Goal: Task Accomplishment & Management: Use online tool/utility

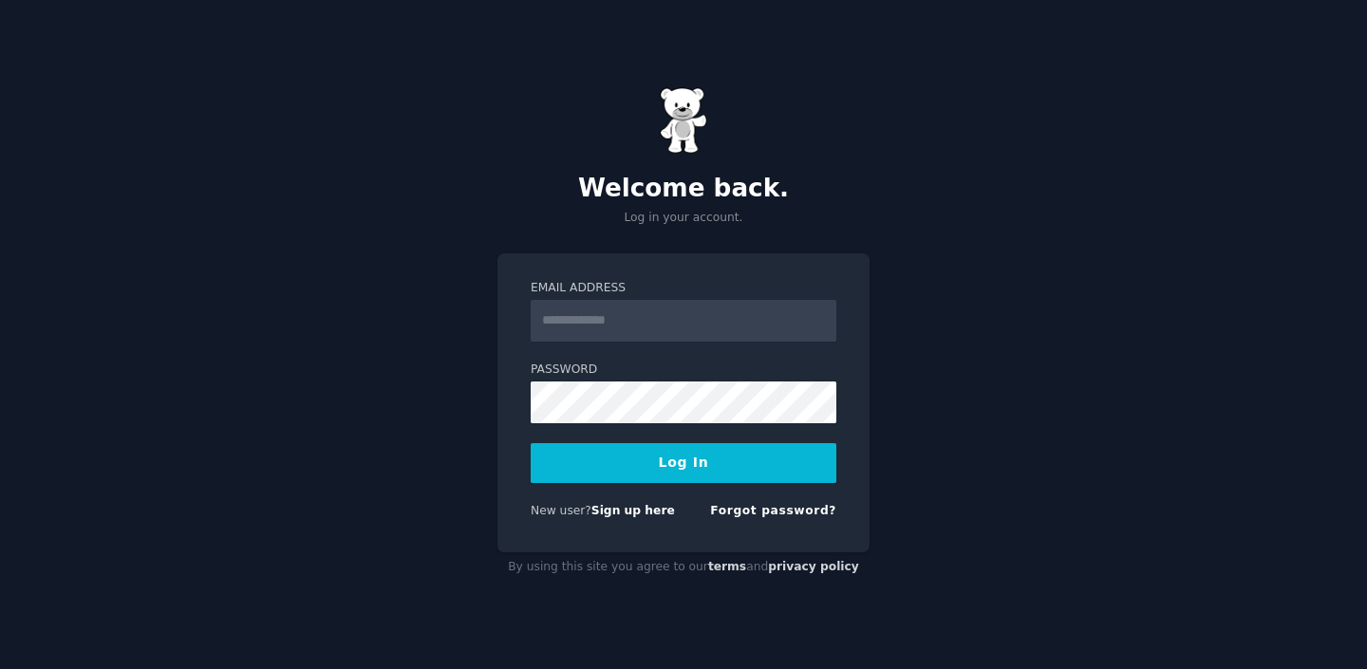
click at [663, 326] on input "Email Address" at bounding box center [684, 321] width 306 height 42
type input "**********"
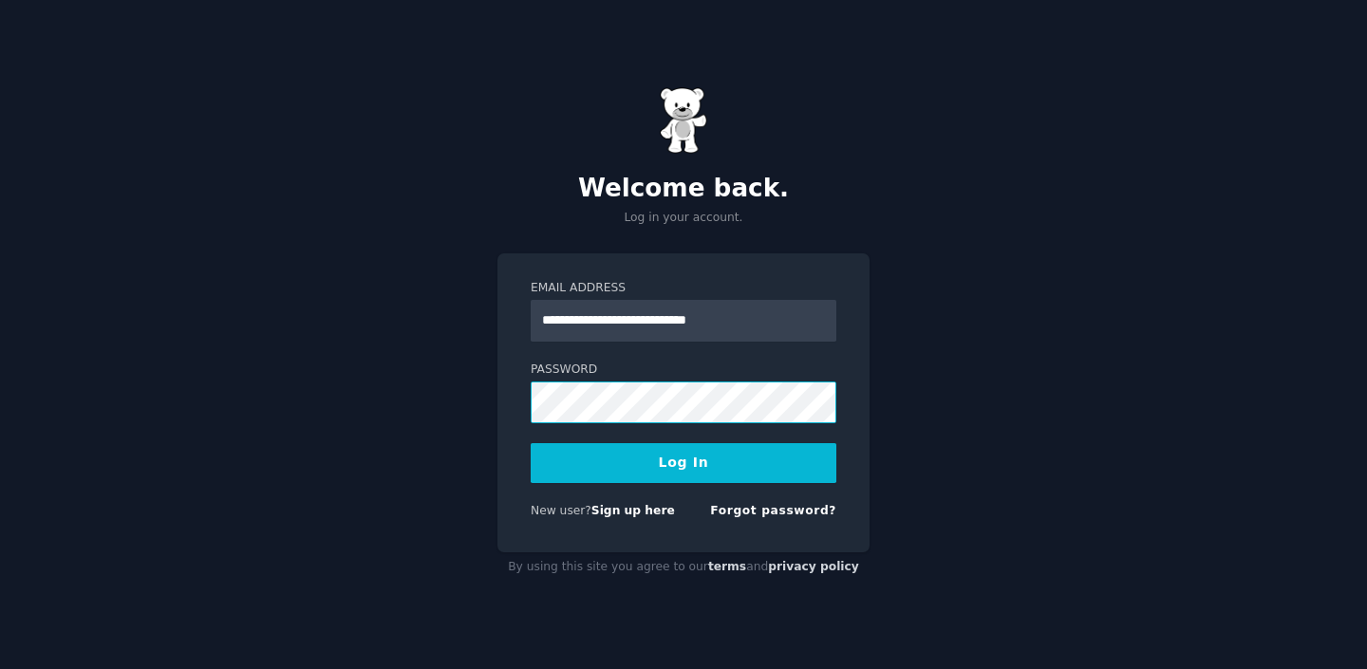
click at [531, 443] on button "Log In" at bounding box center [684, 463] width 306 height 40
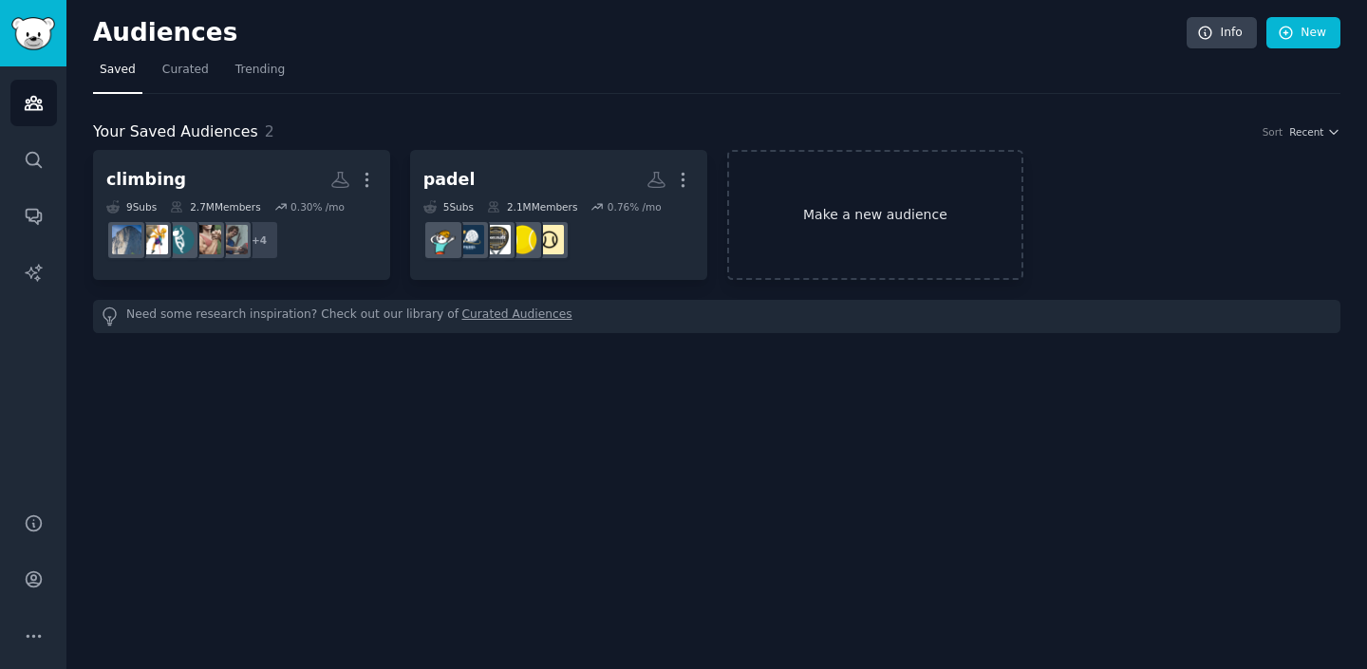
click at [849, 216] on link "Make a new audience" at bounding box center [875, 215] width 297 height 130
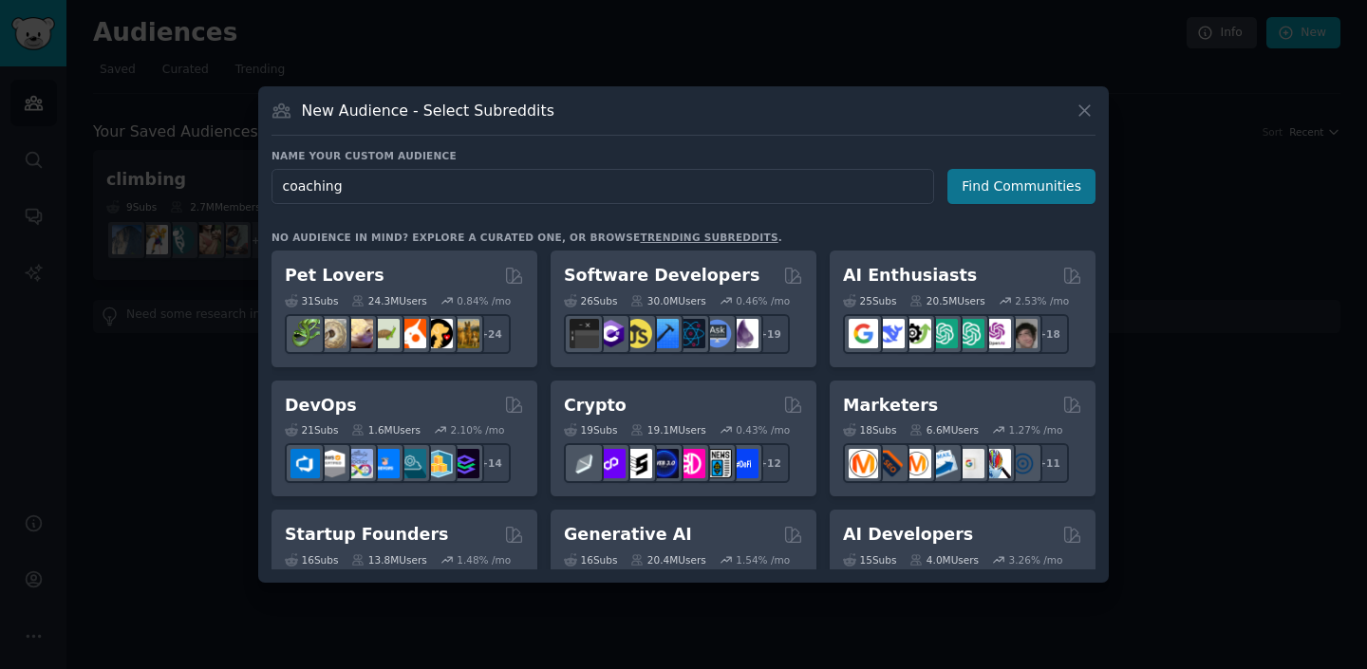
type input "coaching"
click at [1037, 182] on button "Find Communities" at bounding box center [1021, 186] width 148 height 35
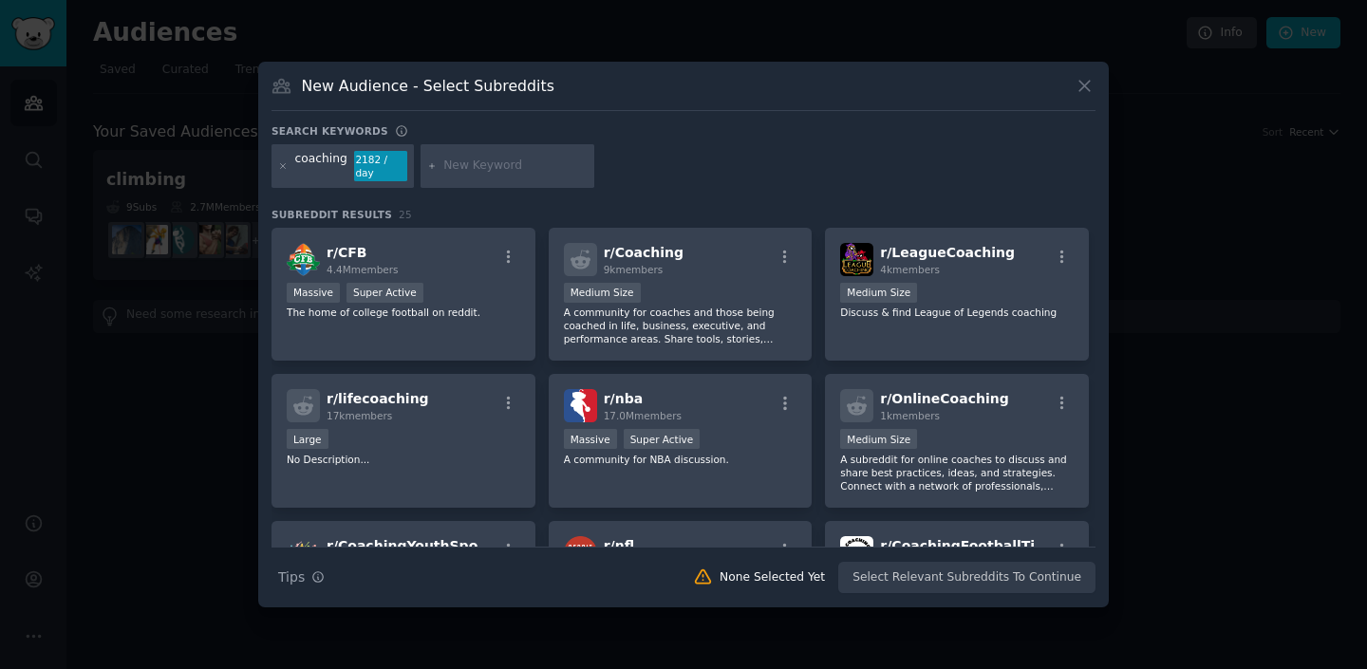
click at [489, 163] on input "text" at bounding box center [515, 166] width 144 height 17
type input "sport"
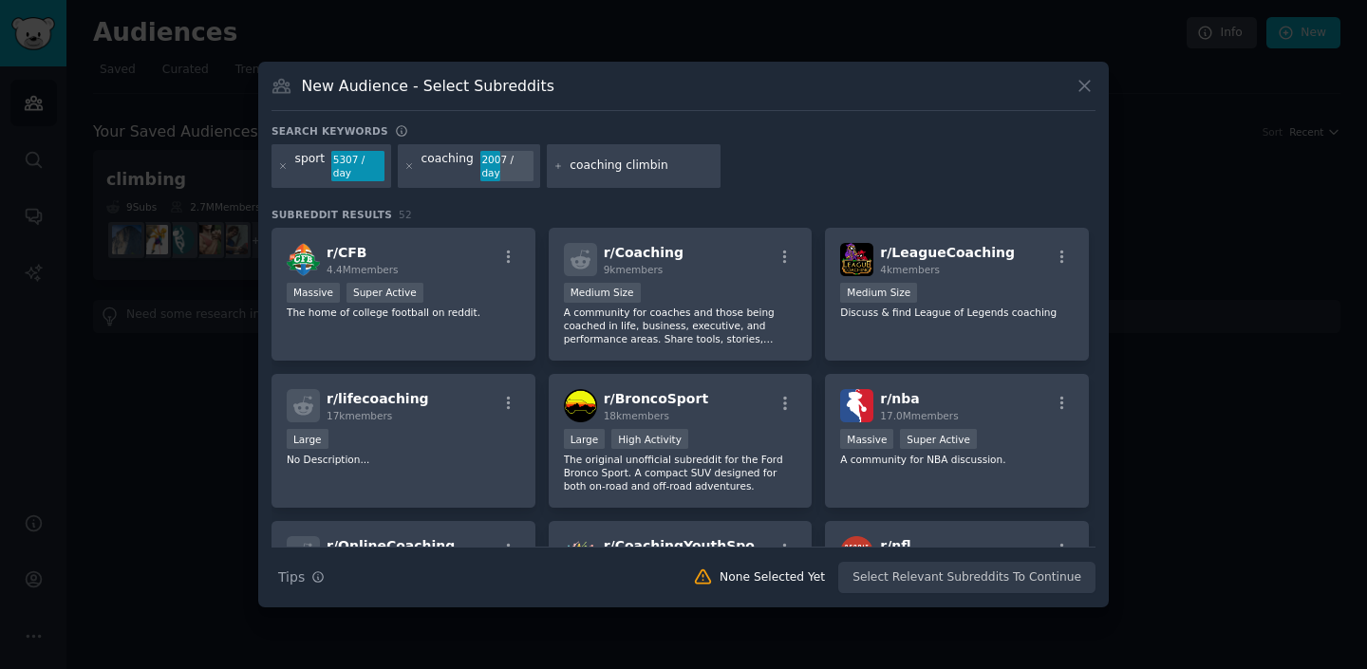
type input "coaching climbing"
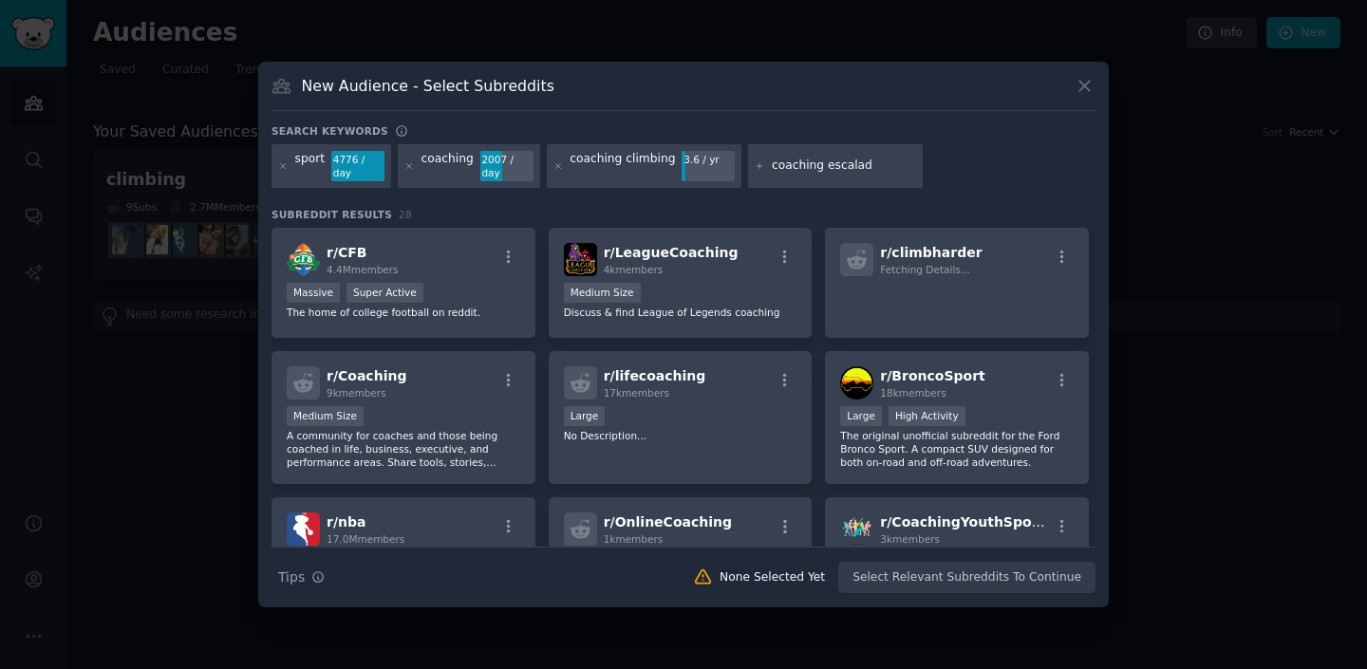
type input "coaching escalade"
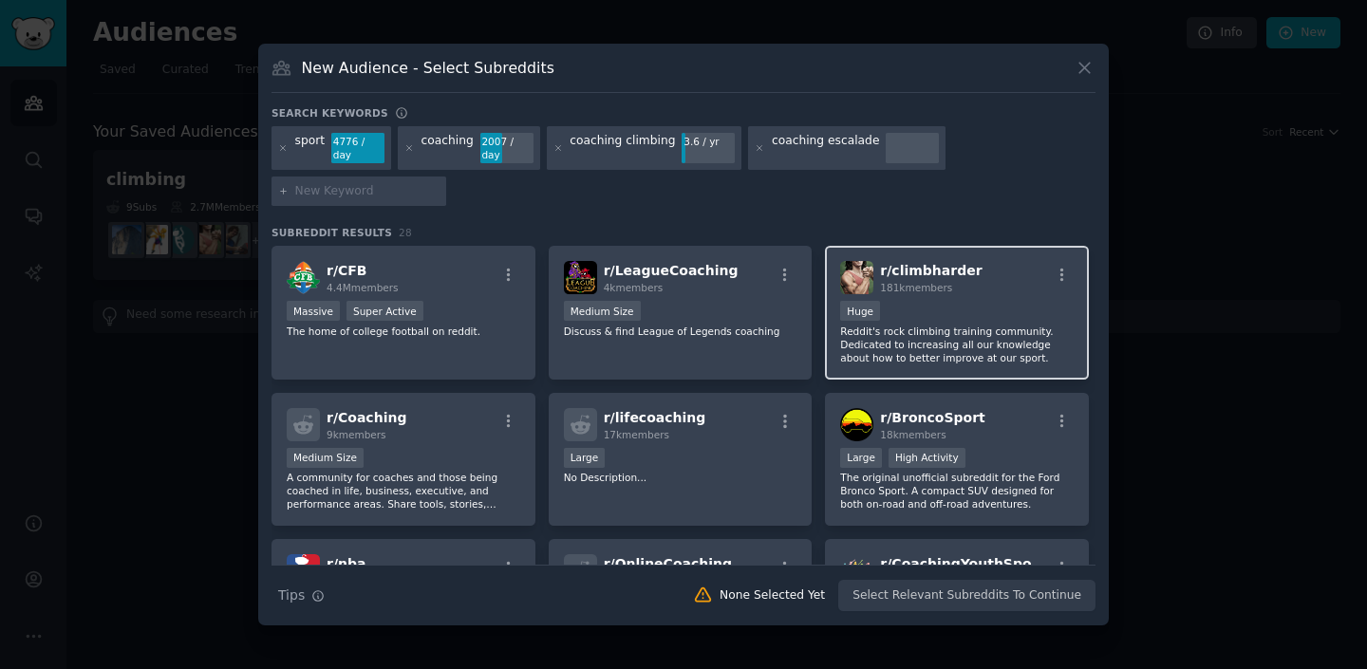
click at [988, 290] on div "r/ climbharder 181k members" at bounding box center [956, 277] width 233 height 33
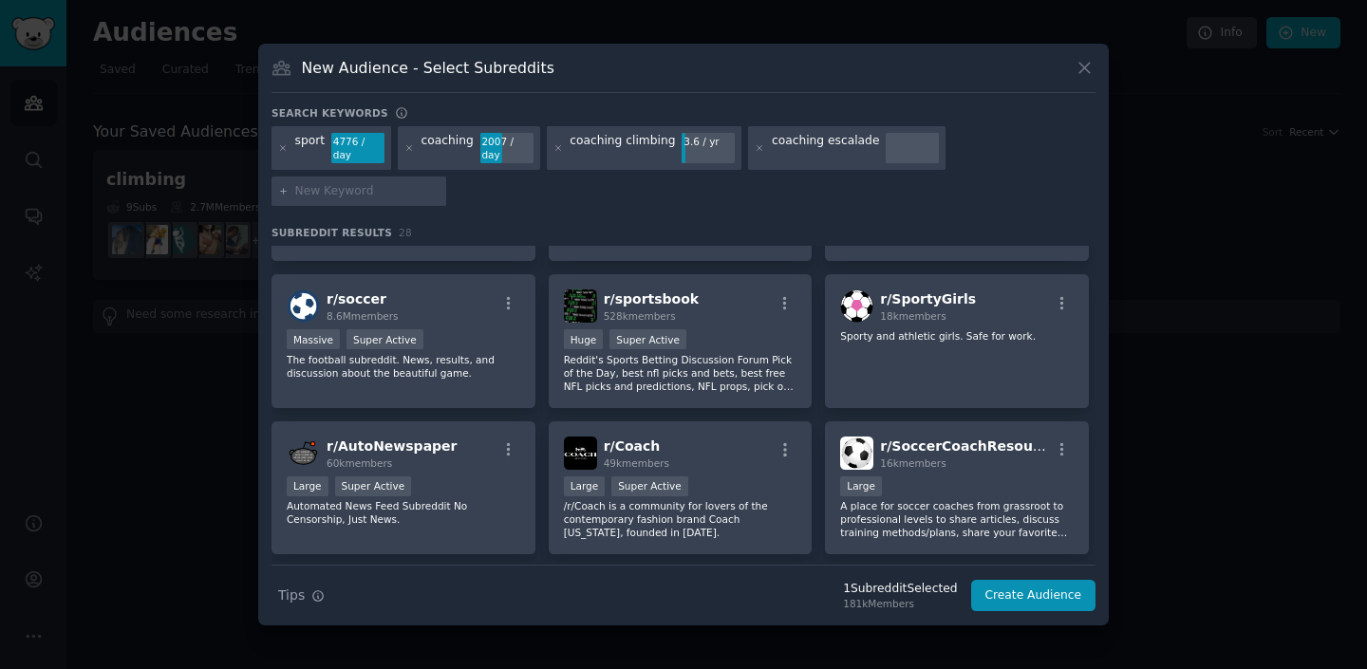
scroll to position [1164, 0]
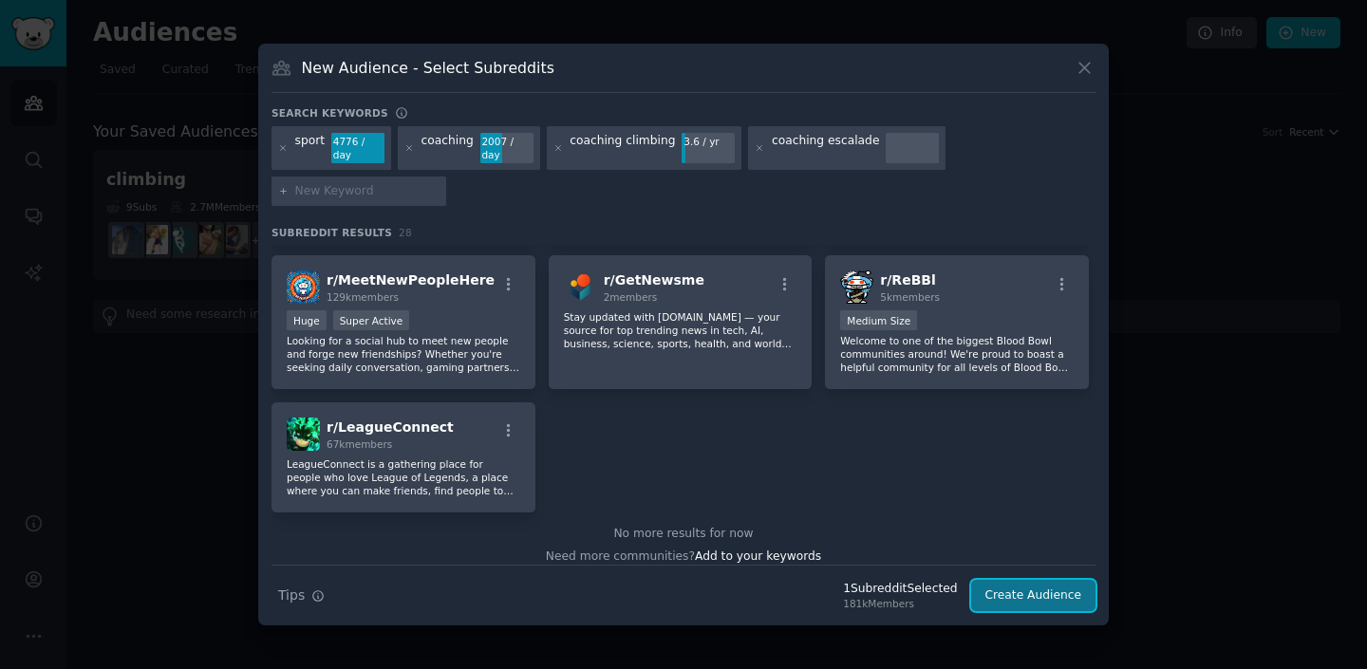
click at [1033, 601] on button "Create Audience" at bounding box center [1033, 596] width 125 height 32
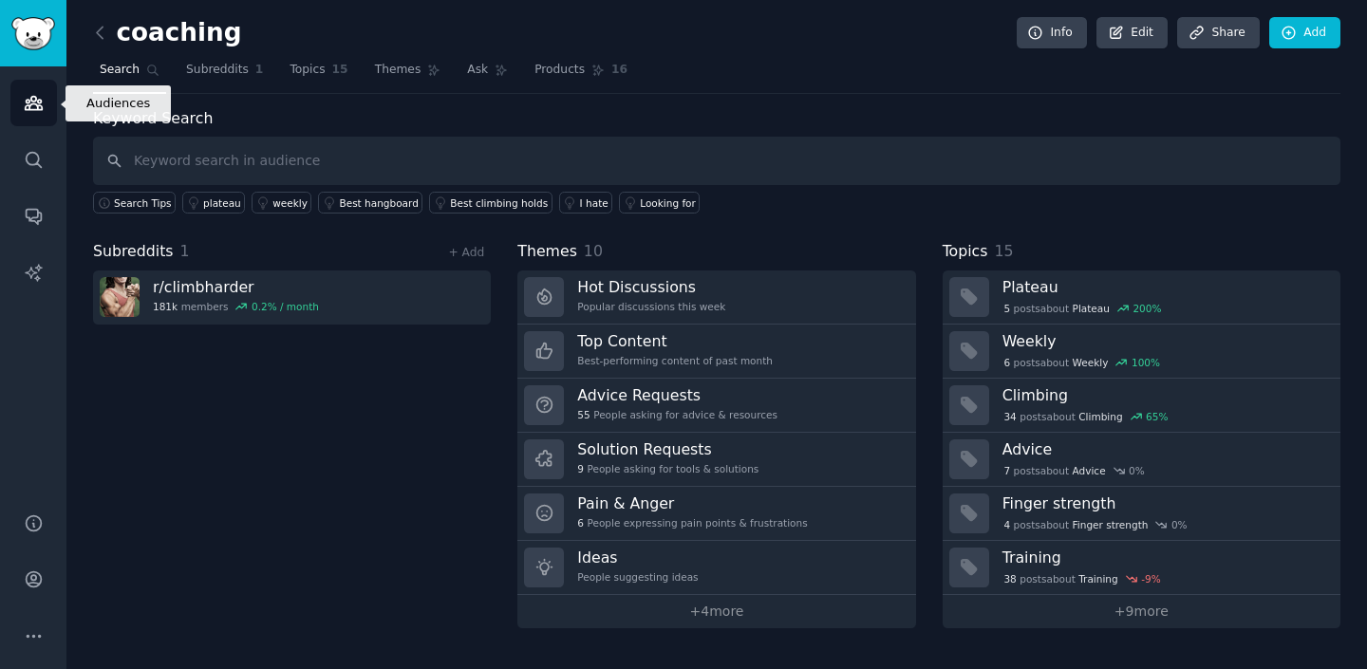
click at [39, 114] on link "Audiences" at bounding box center [33, 103] width 47 height 47
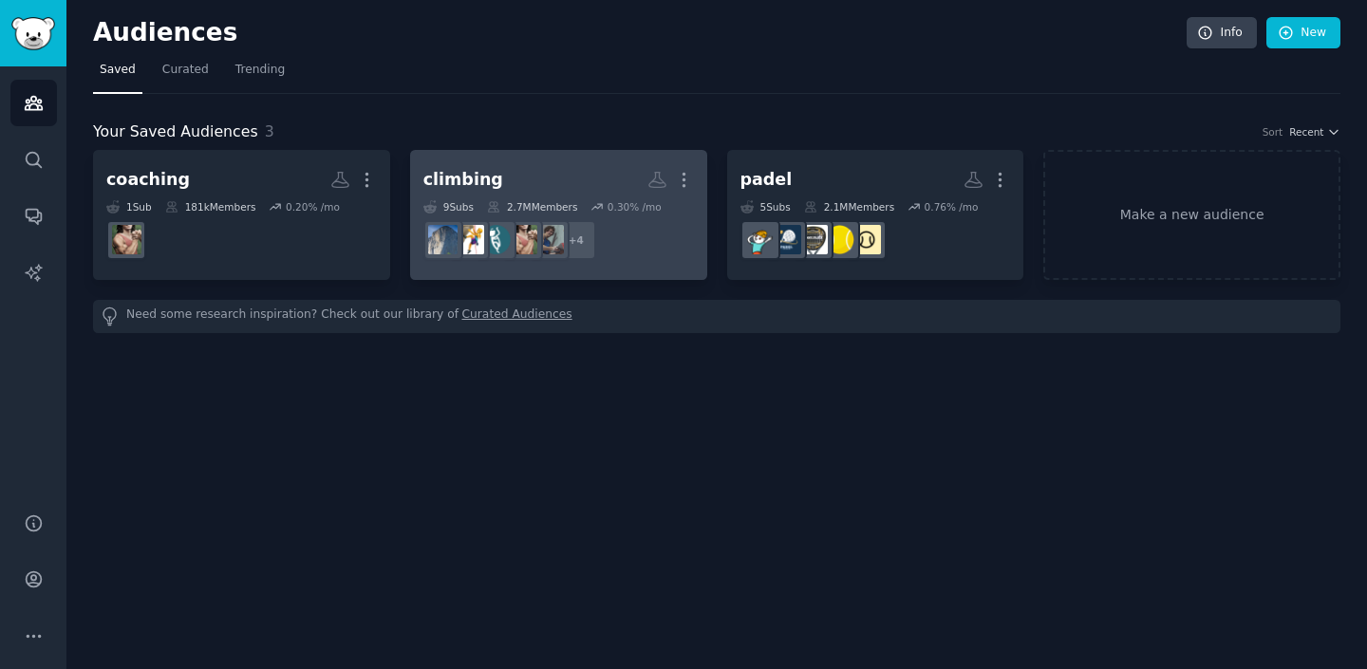
click at [536, 178] on h2 "climbing More" at bounding box center [558, 179] width 271 height 33
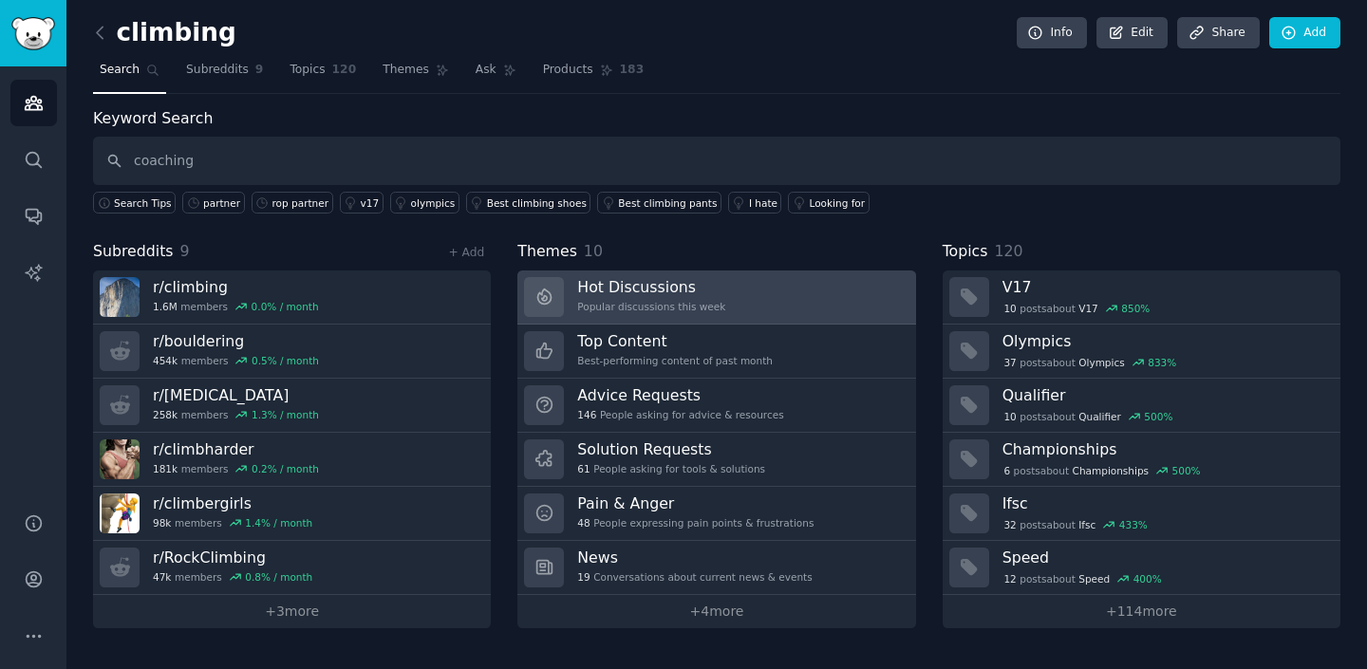
type input "coaching"
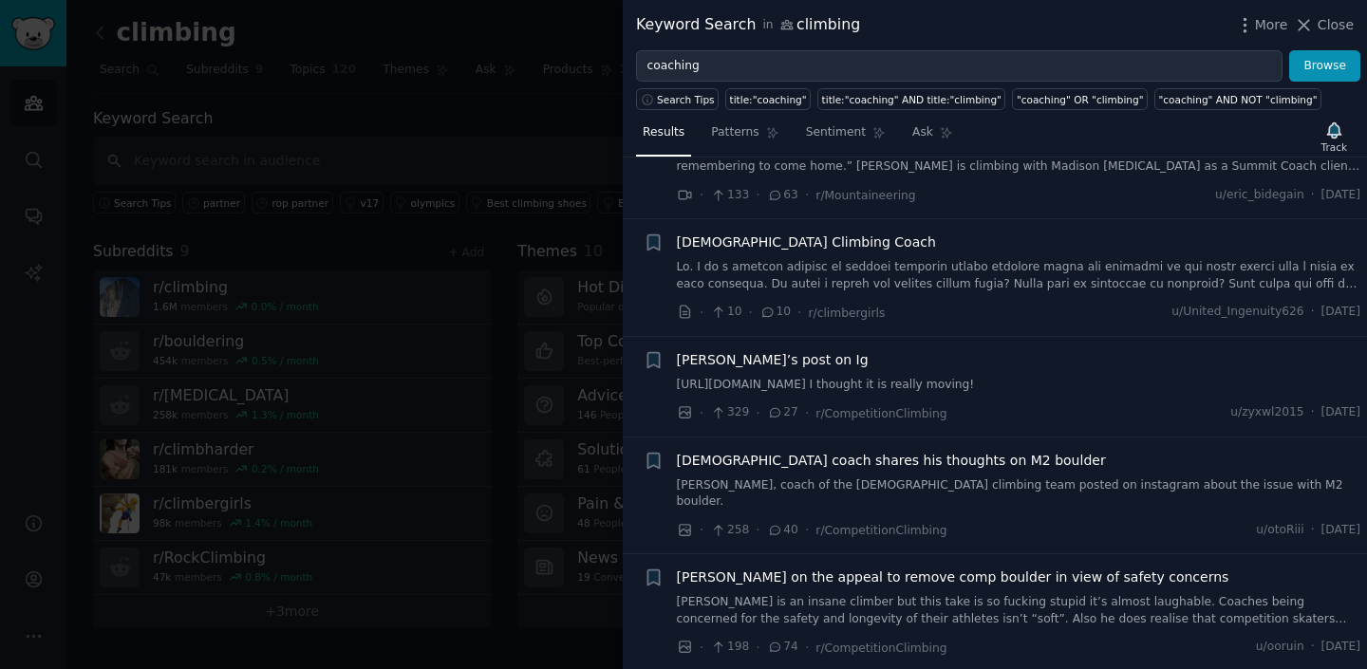
scroll to position [2271, 0]
click at [478, 394] on div at bounding box center [683, 334] width 1367 height 669
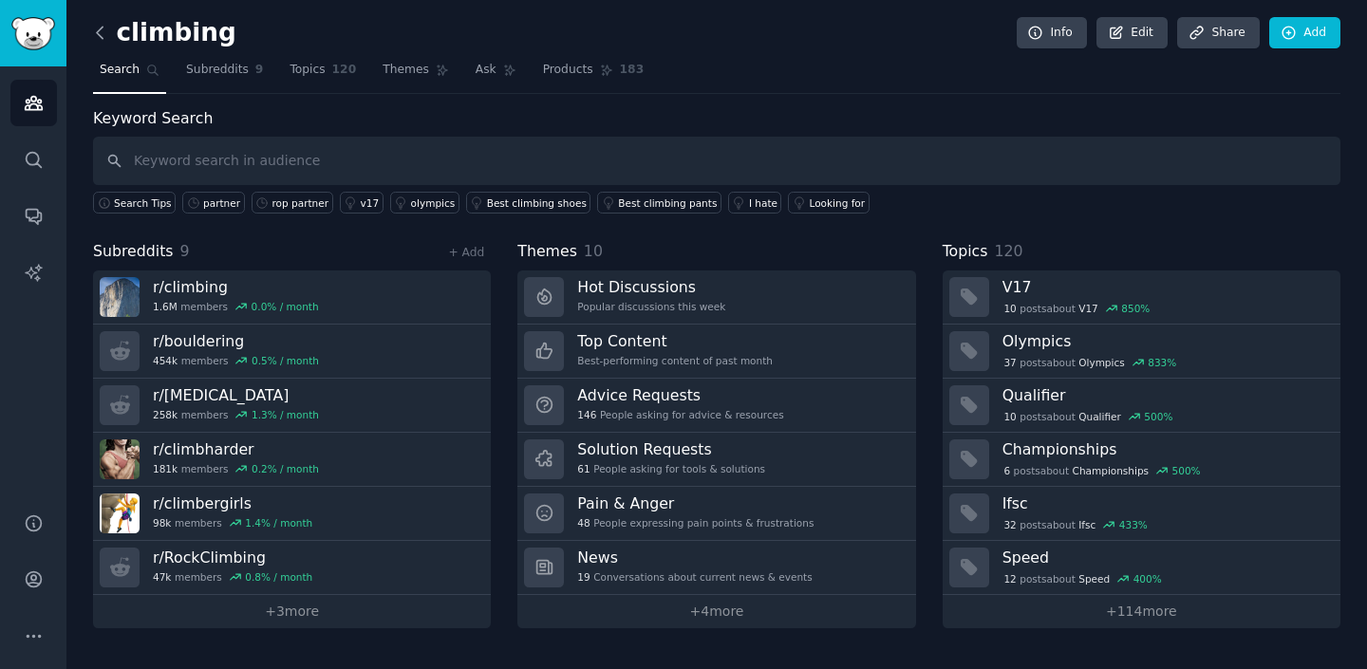
click at [95, 24] on icon at bounding box center [100, 33] width 20 height 20
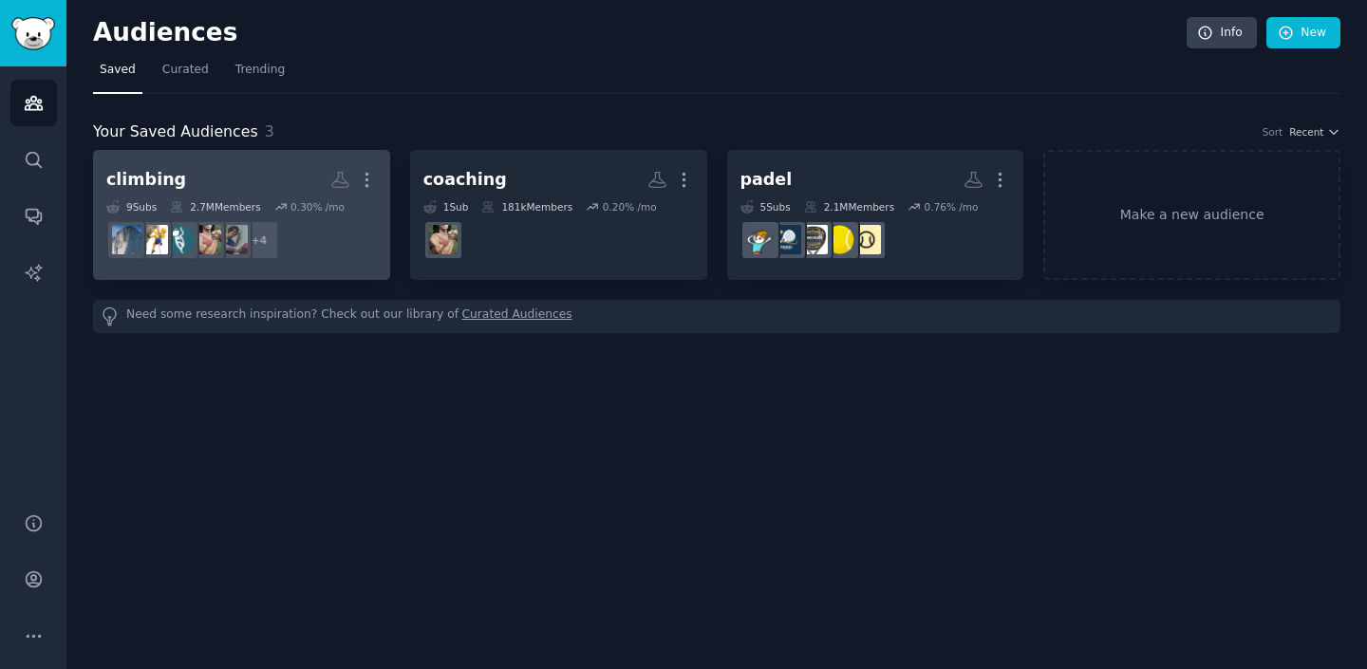
click at [308, 176] on h2 "climbing Custom Audience More" at bounding box center [241, 179] width 271 height 33
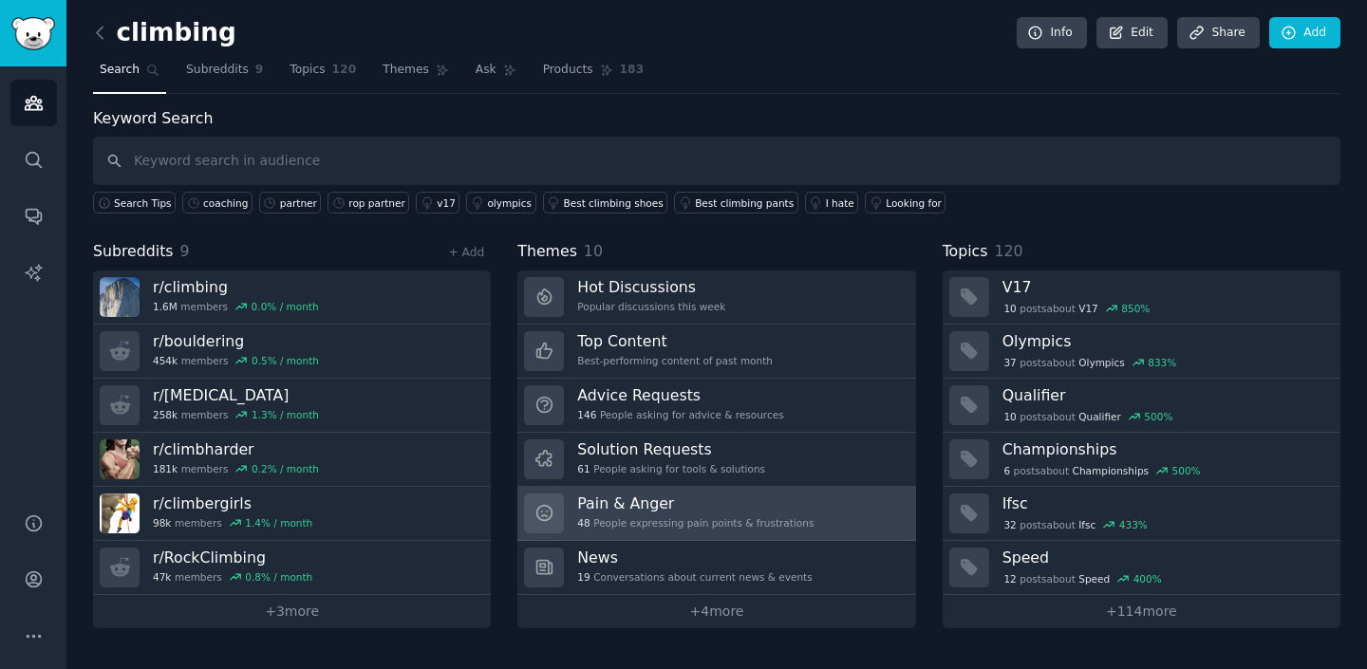
click at [684, 512] on h3 "Pain & Anger" at bounding box center [695, 504] width 236 height 20
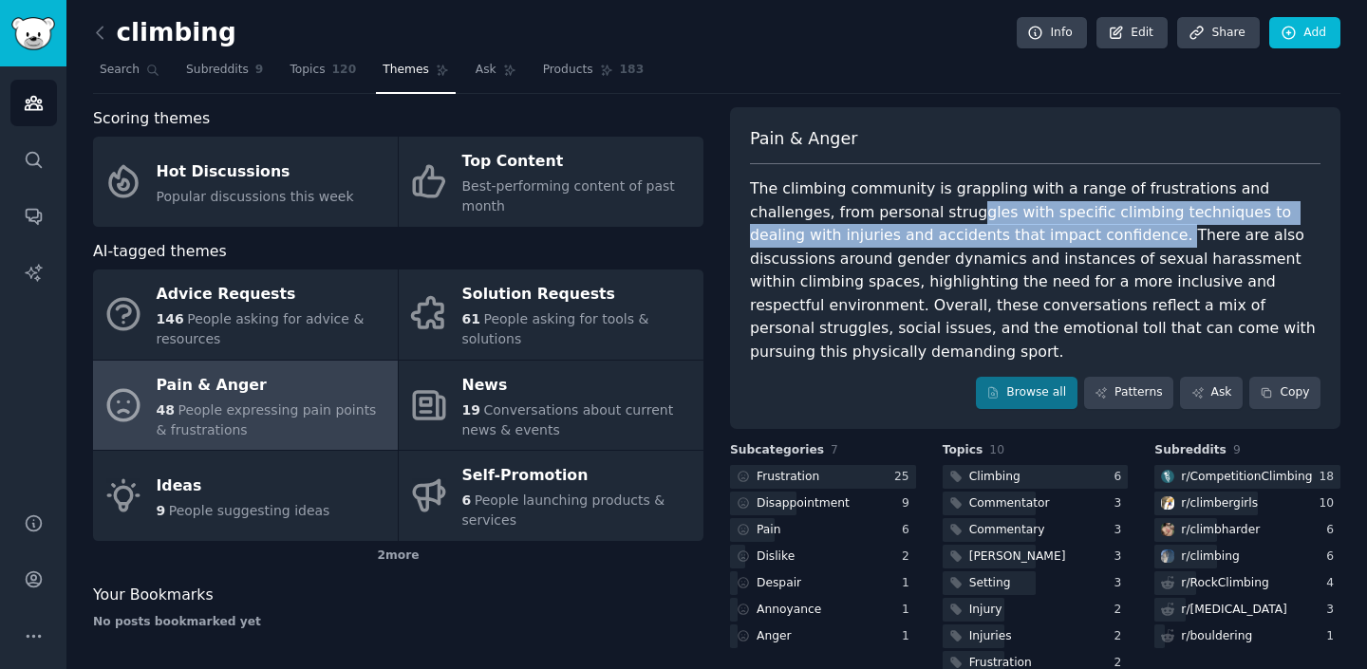
drag, startPoint x: 876, startPoint y: 213, endPoint x: 1015, endPoint y: 230, distance: 139.6
click at [1015, 230] on div "The climbing community is grappling with a range of frustrations and challenges…" at bounding box center [1035, 270] width 570 height 186
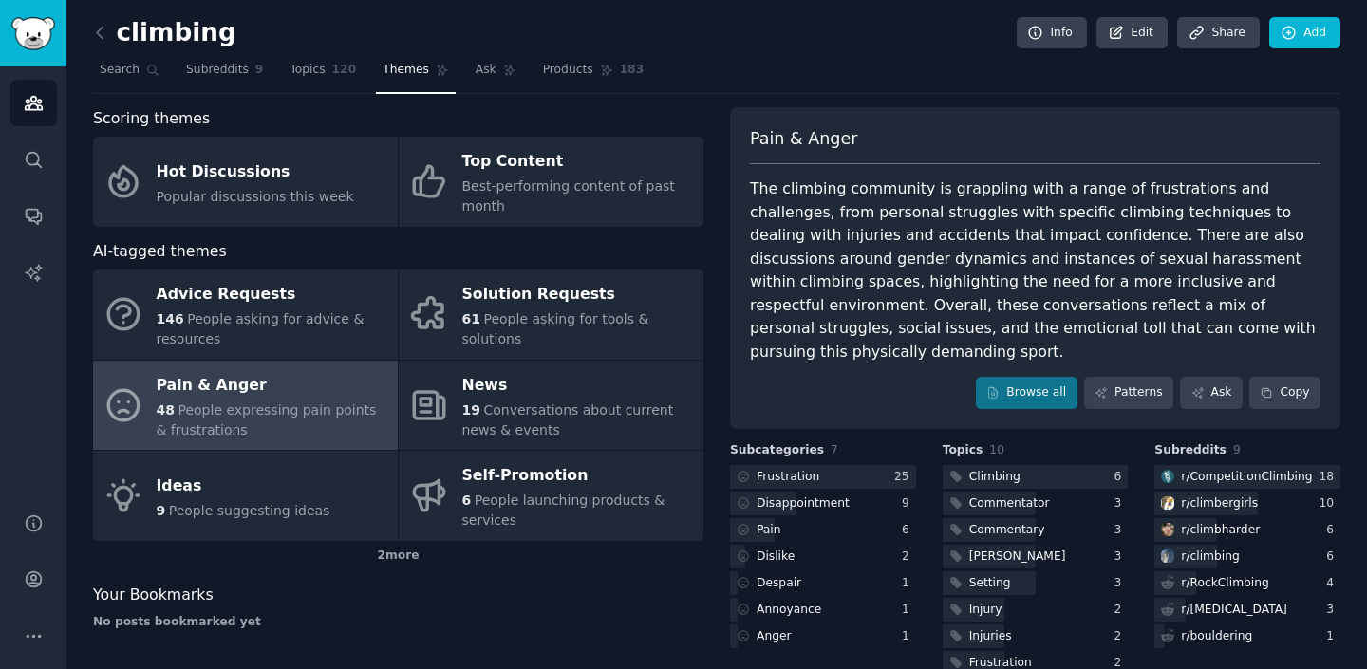
click at [890, 383] on div "Browse all Patterns Ask Copy" at bounding box center [1035, 393] width 570 height 32
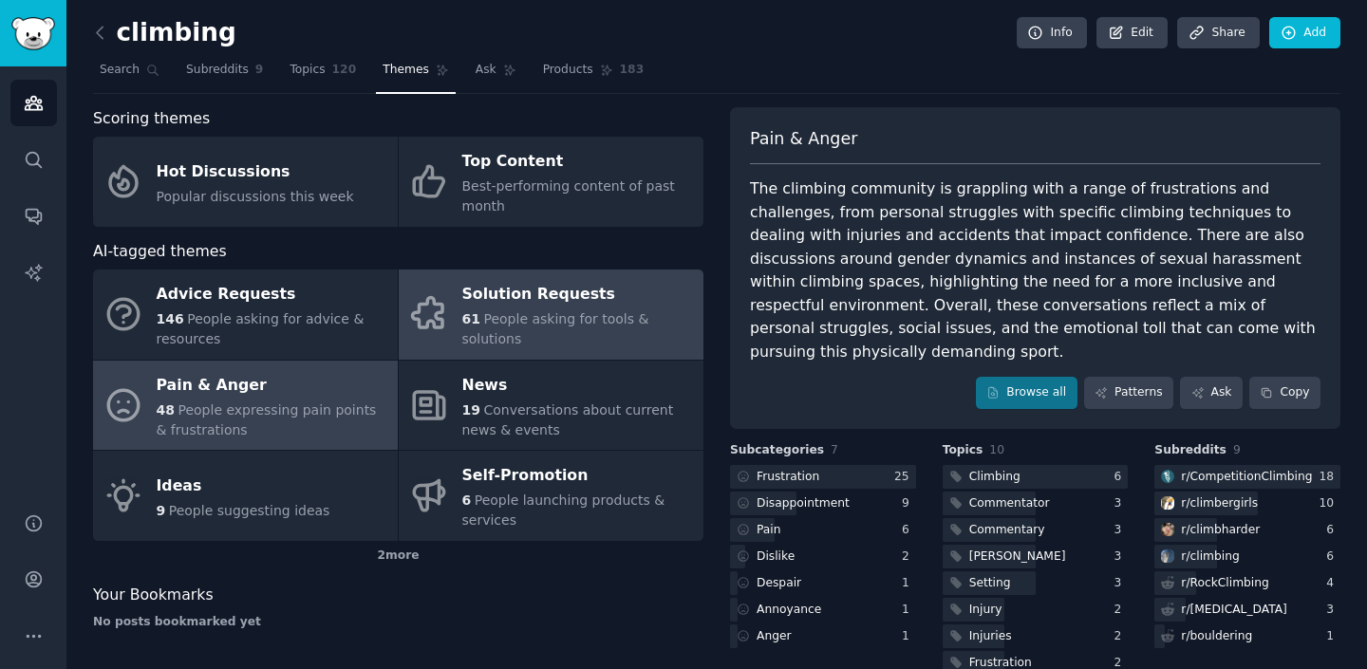
click at [613, 288] on link "Solution Requests 61 People asking for tools & solutions" at bounding box center [551, 315] width 305 height 90
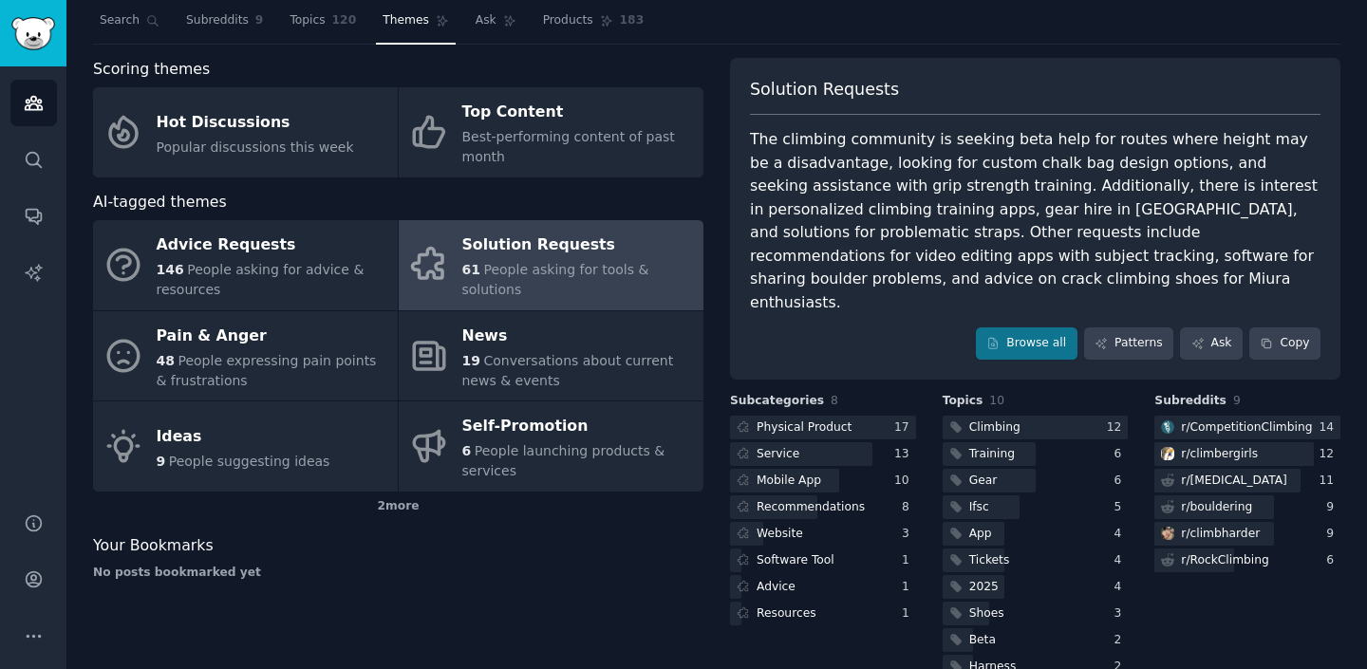
scroll to position [65, 0]
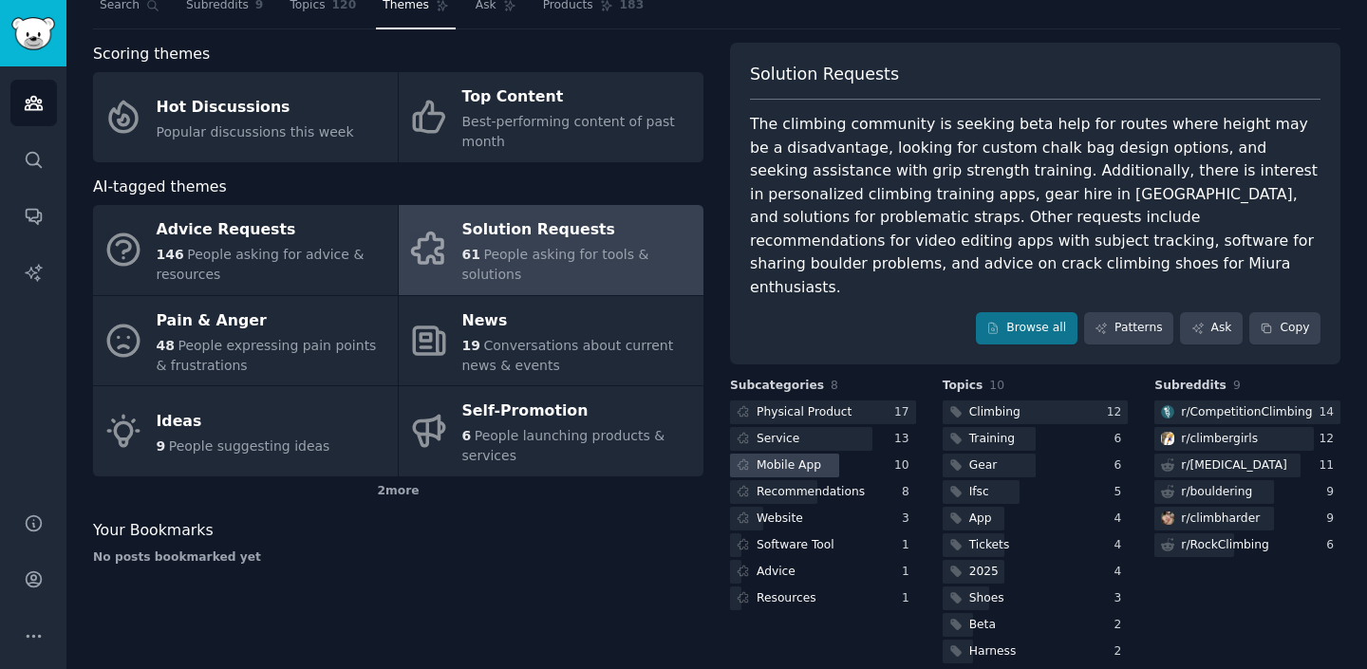
click at [822, 454] on div at bounding box center [784, 466] width 109 height 24
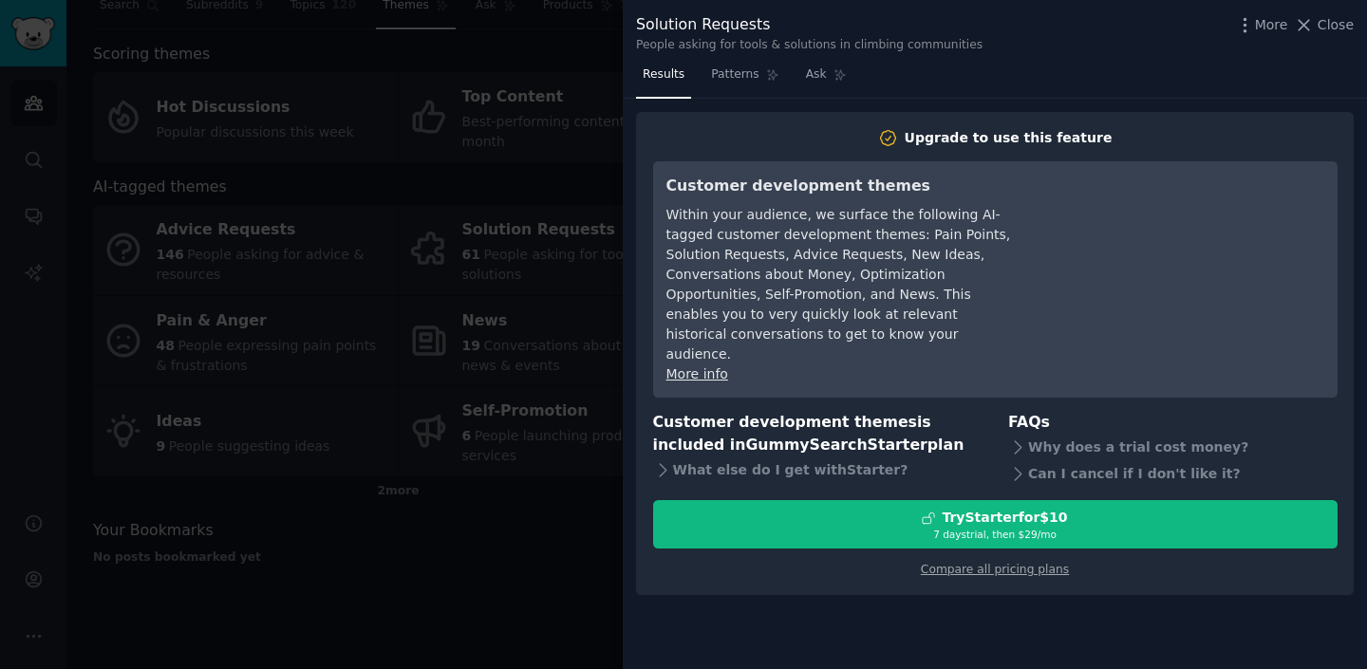
click at [527, 595] on div at bounding box center [683, 334] width 1367 height 669
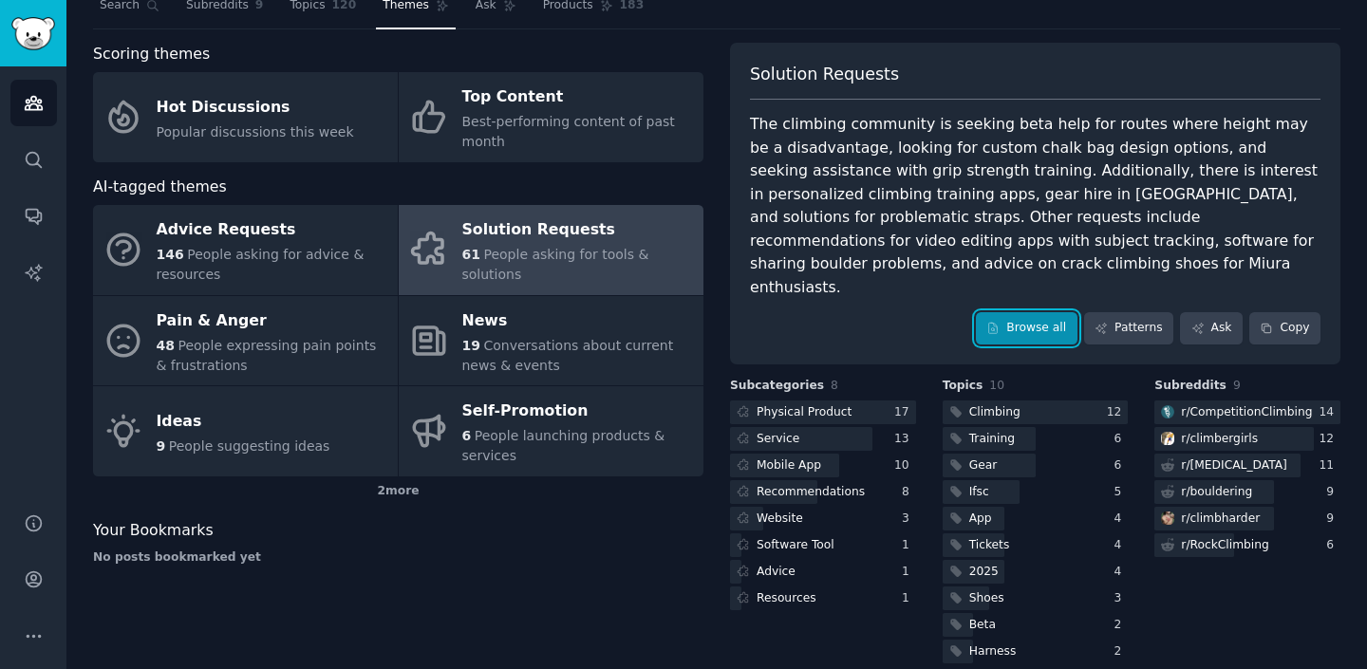
click at [1013, 312] on link "Browse all" at bounding box center [1027, 328] width 102 height 32
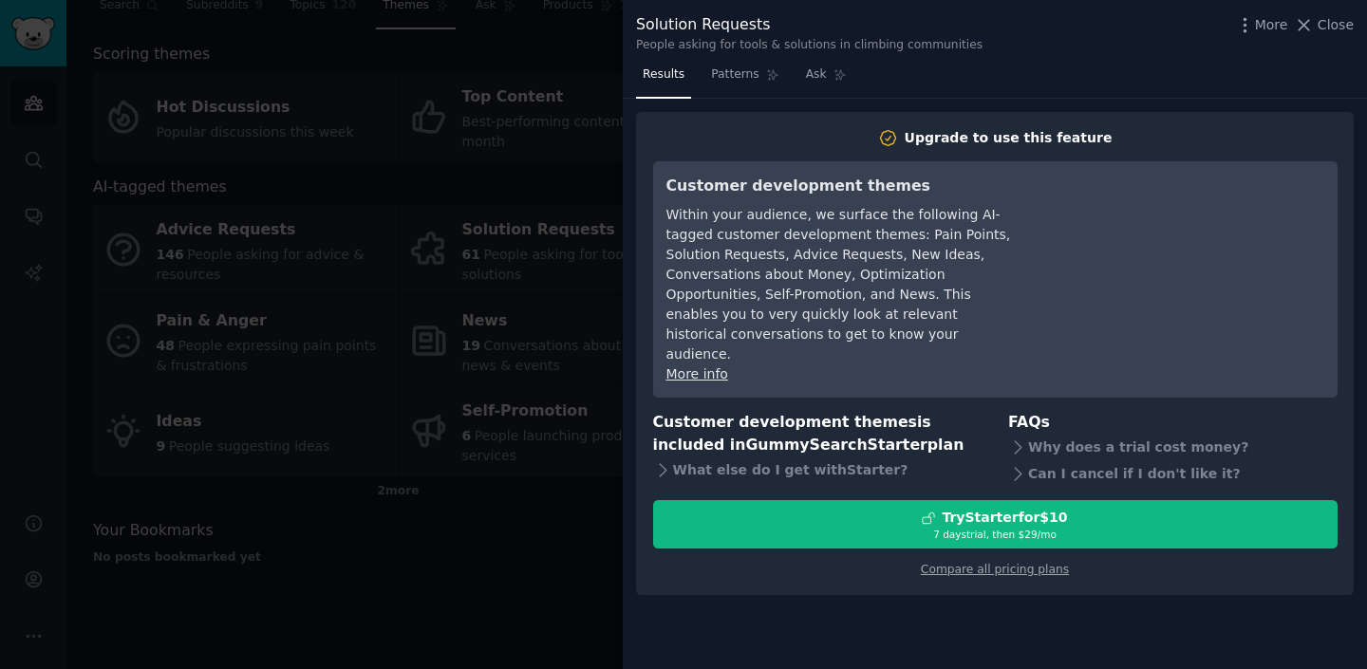
click at [544, 565] on div at bounding box center [683, 334] width 1367 height 669
